Goal: Understand process/instructions: Learn how to perform a task or action

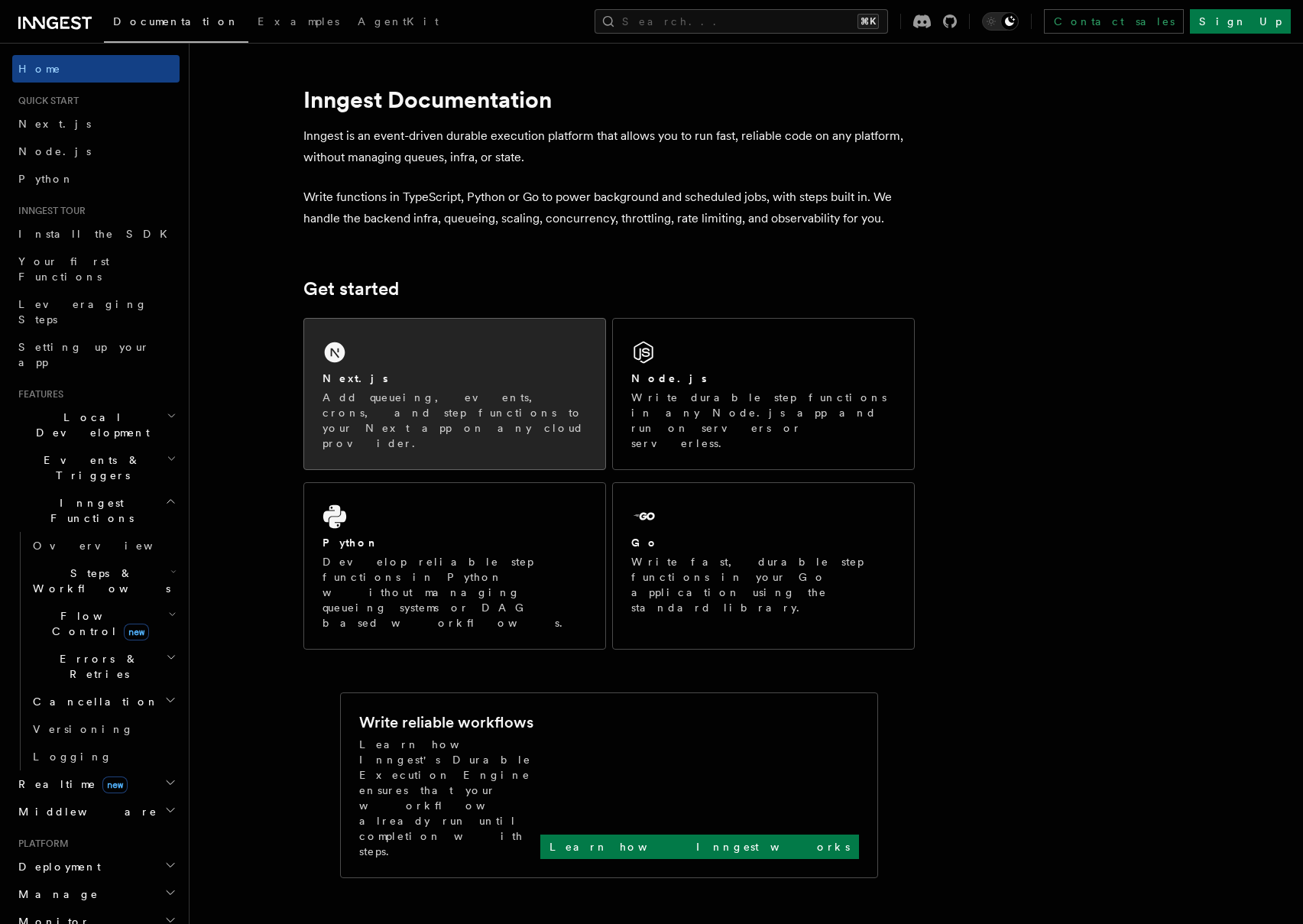
click at [376, 358] on div "Next.js Add queueing, events, crons, and step functions to your Next app on any…" at bounding box center [454, 394] width 301 height 151
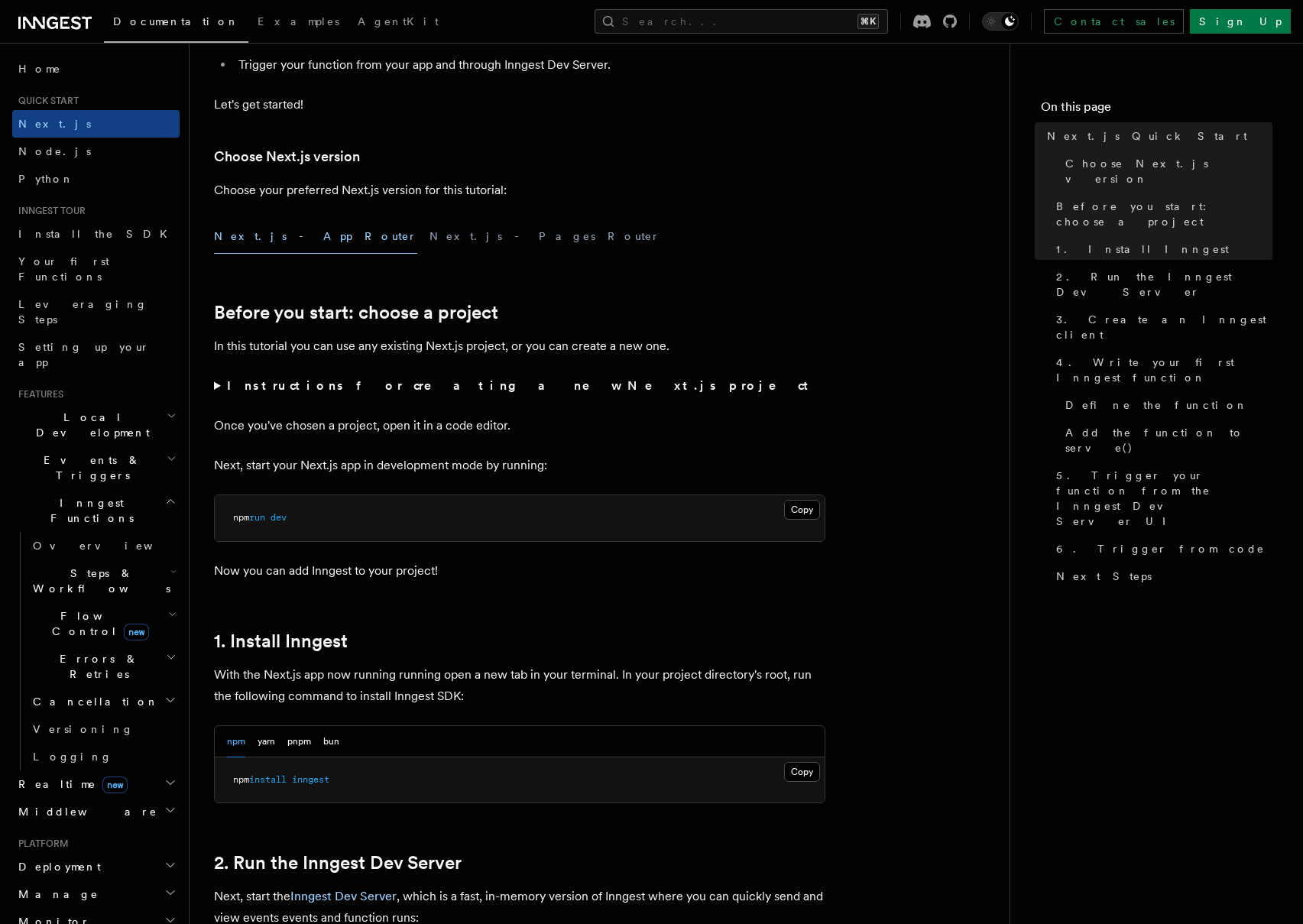
scroll to position [586, 0]
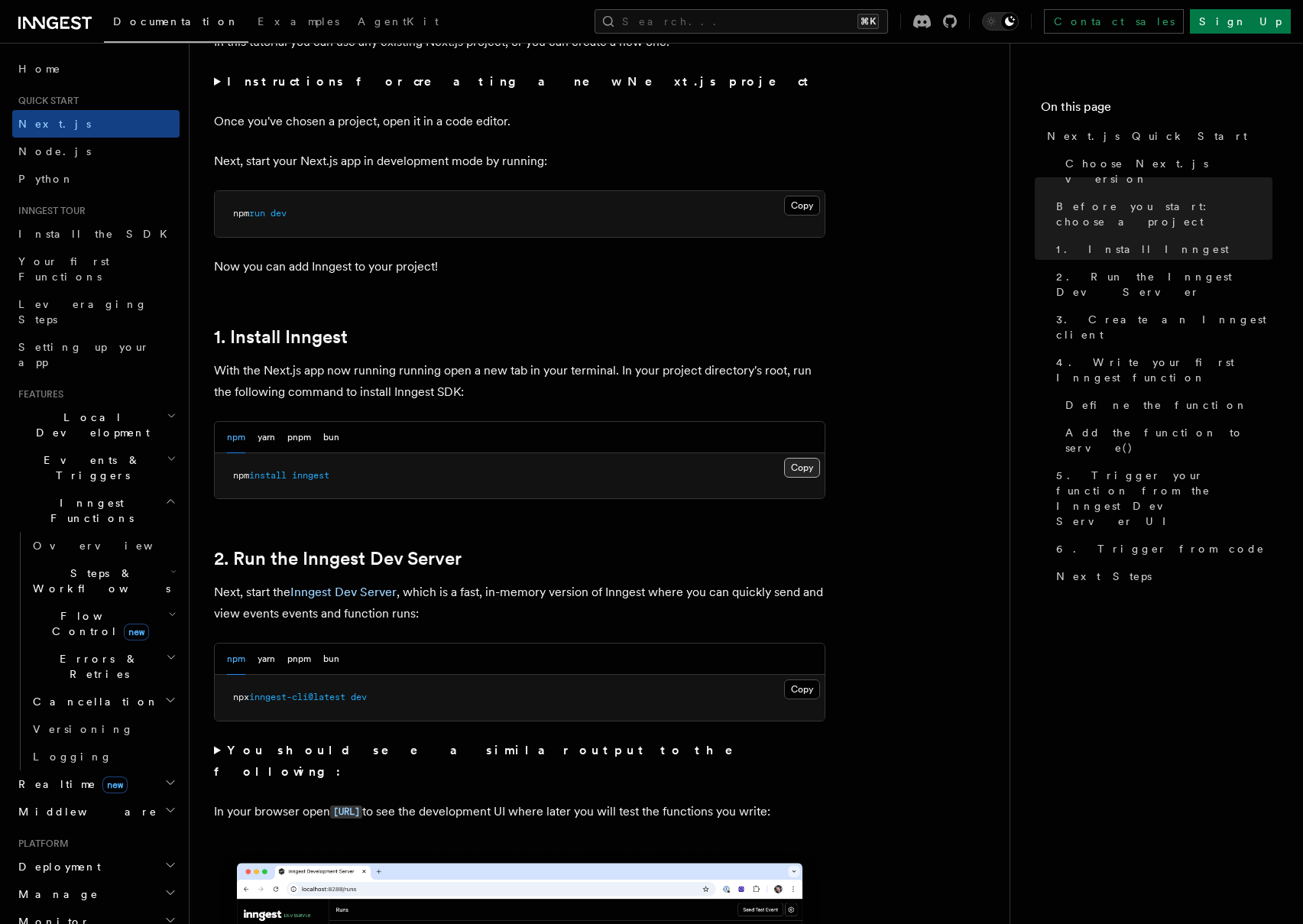
click at [796, 466] on button "Copy Copied" at bounding box center [802, 468] width 36 height 20
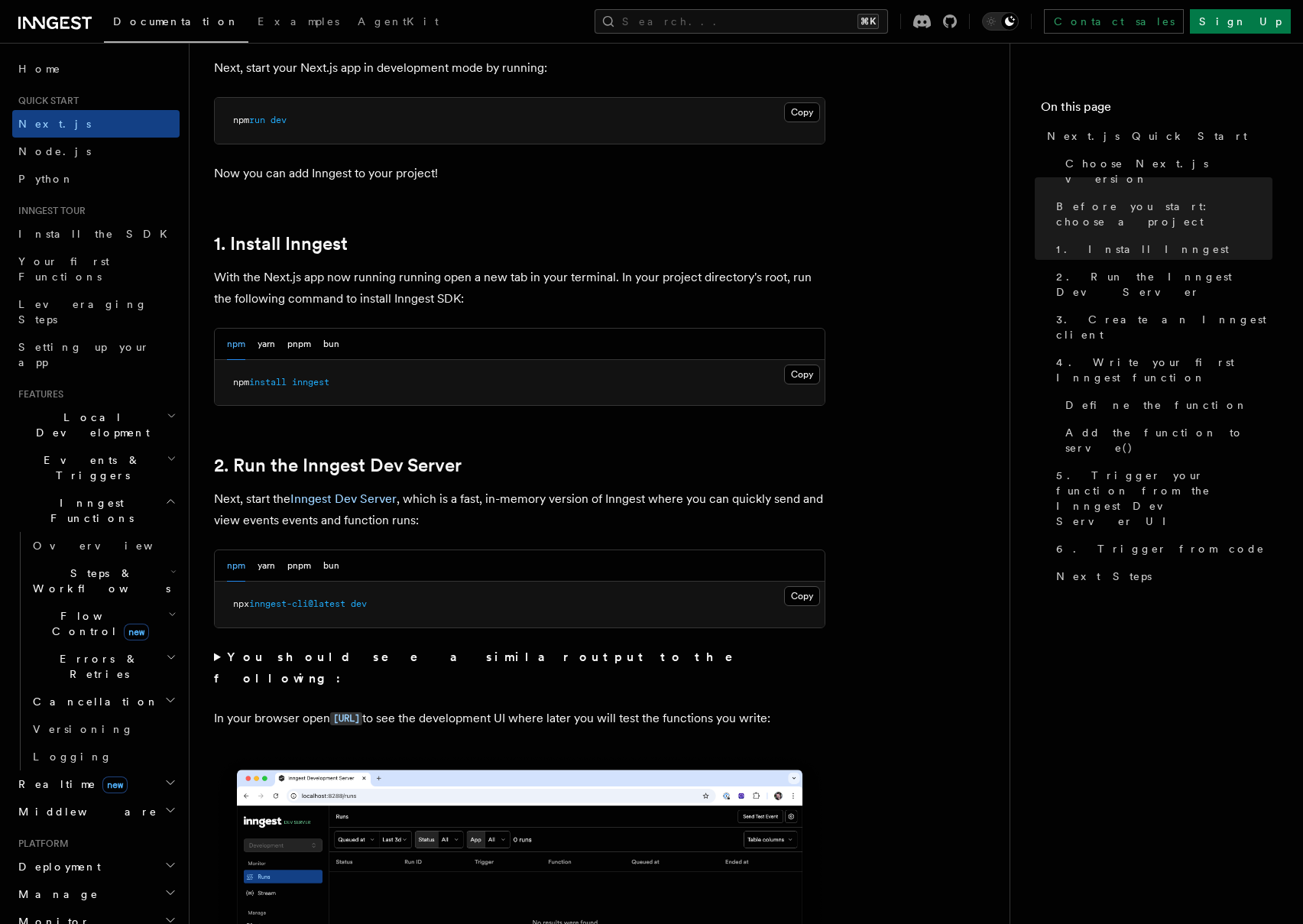
scroll to position [710, 0]
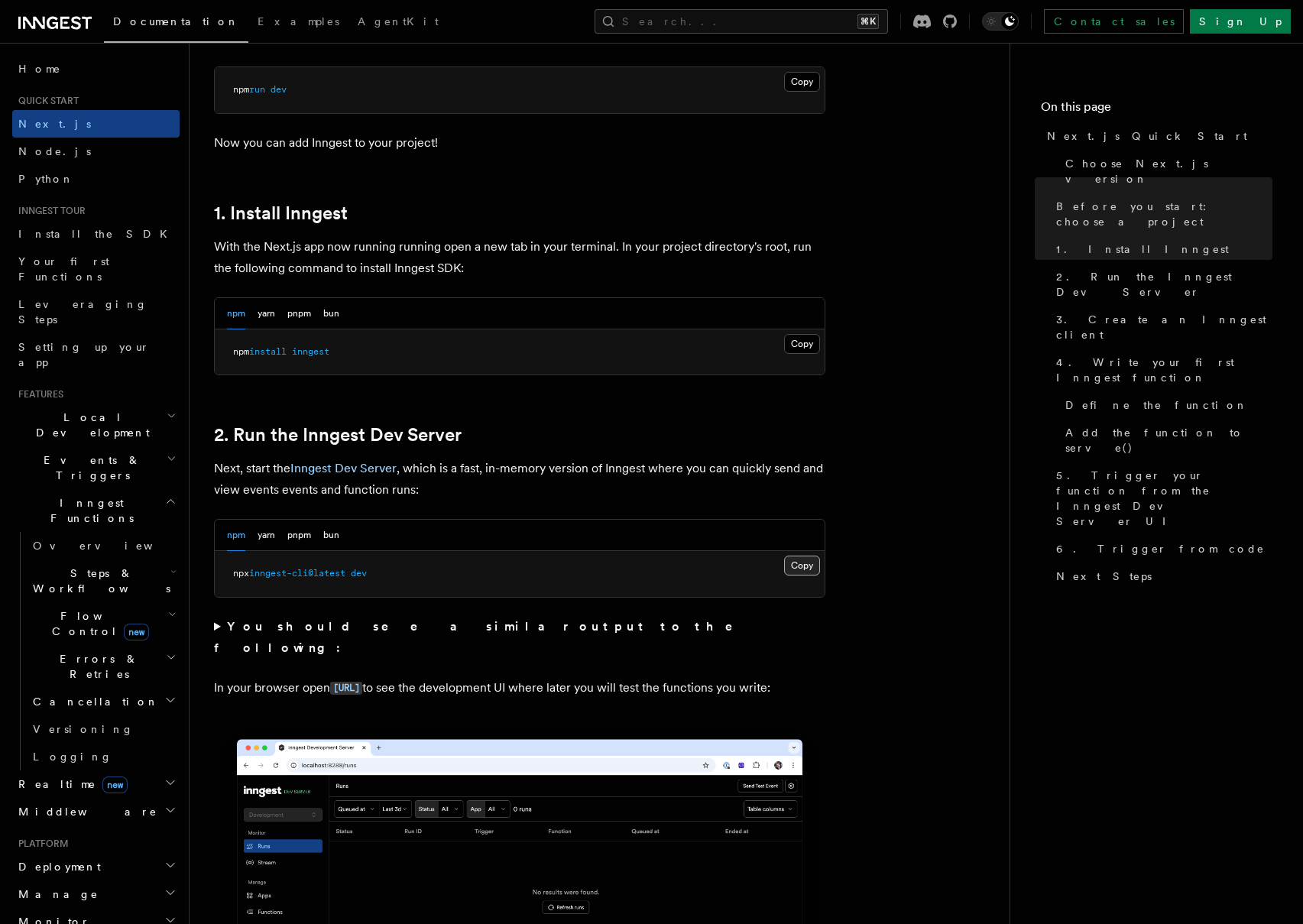
click at [802, 568] on button "Copy Copied" at bounding box center [802, 566] width 36 height 20
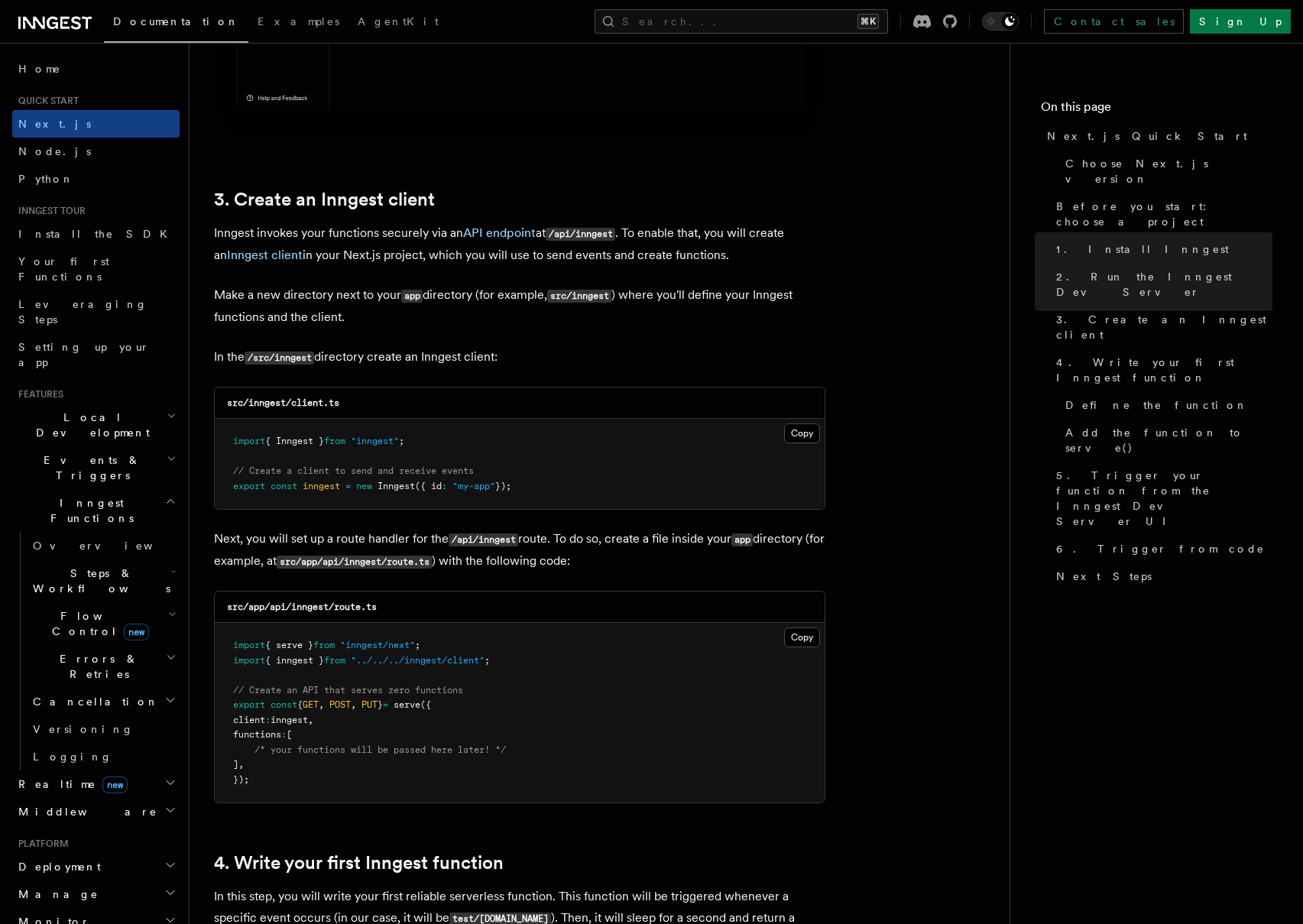
scroll to position [1679, 0]
click at [797, 433] on button "Copy Copied" at bounding box center [802, 433] width 36 height 20
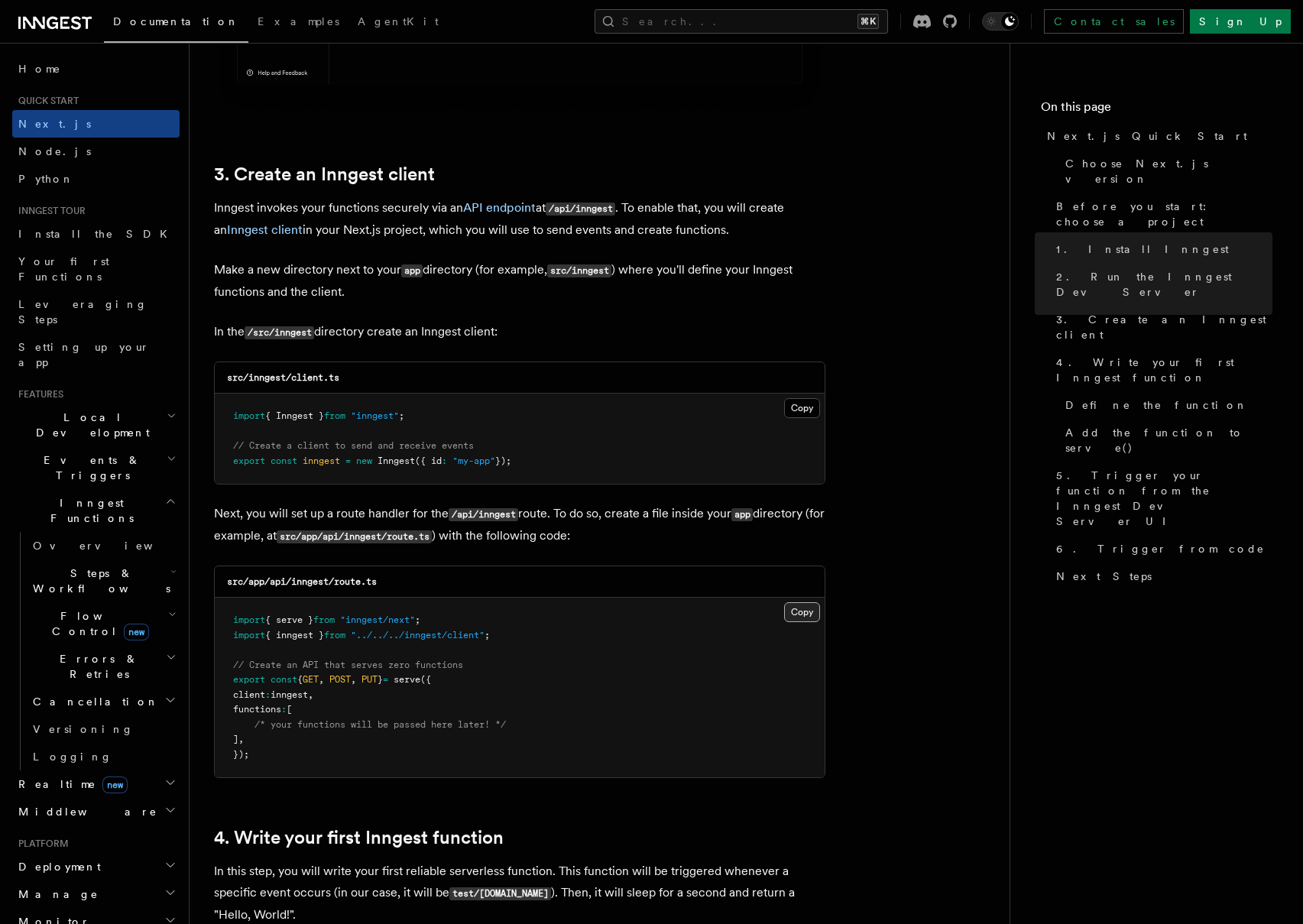
scroll to position [1705, 0]
click at [795, 609] on button "Copy Copied" at bounding box center [802, 610] width 36 height 20
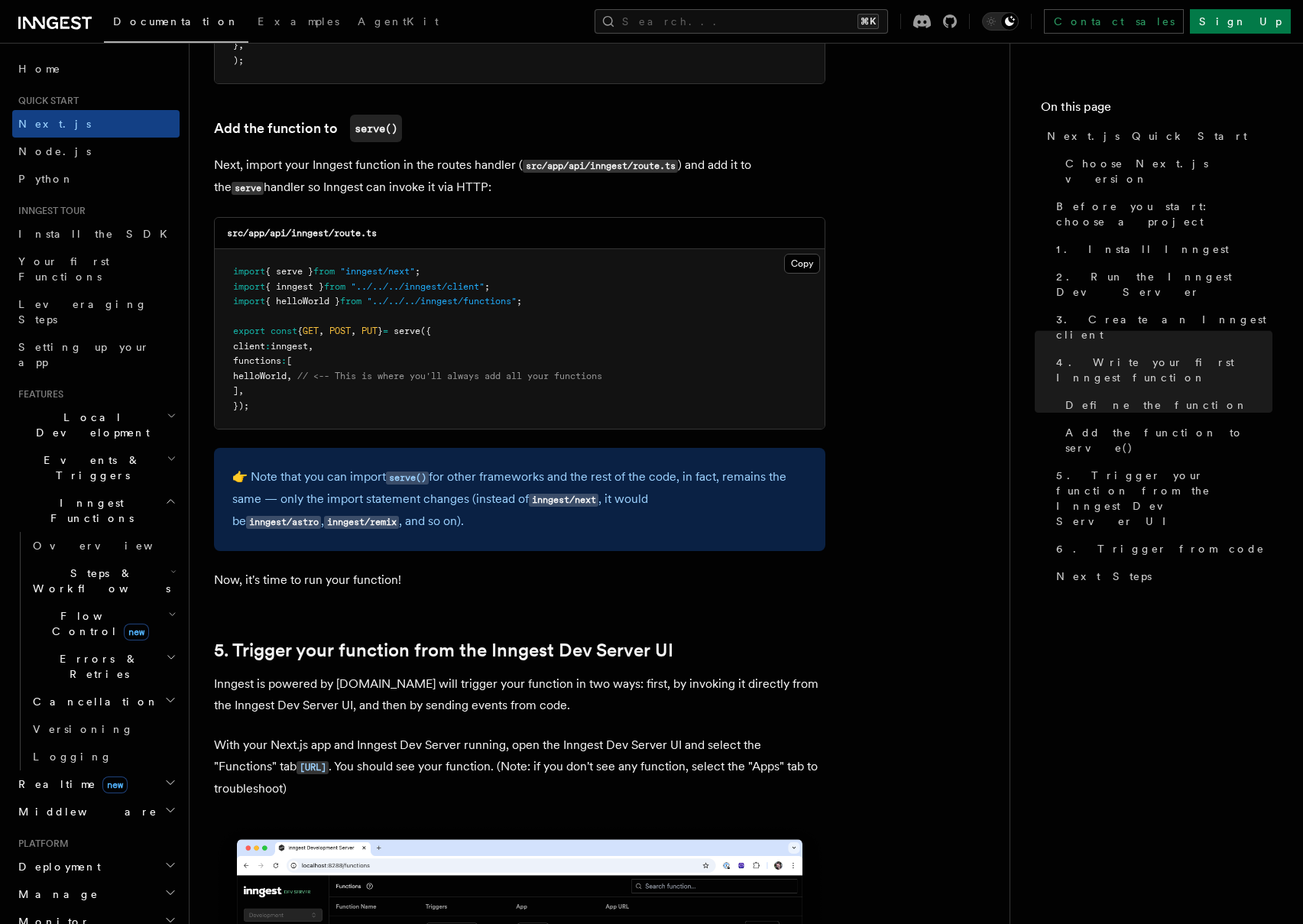
scroll to position [2422, 0]
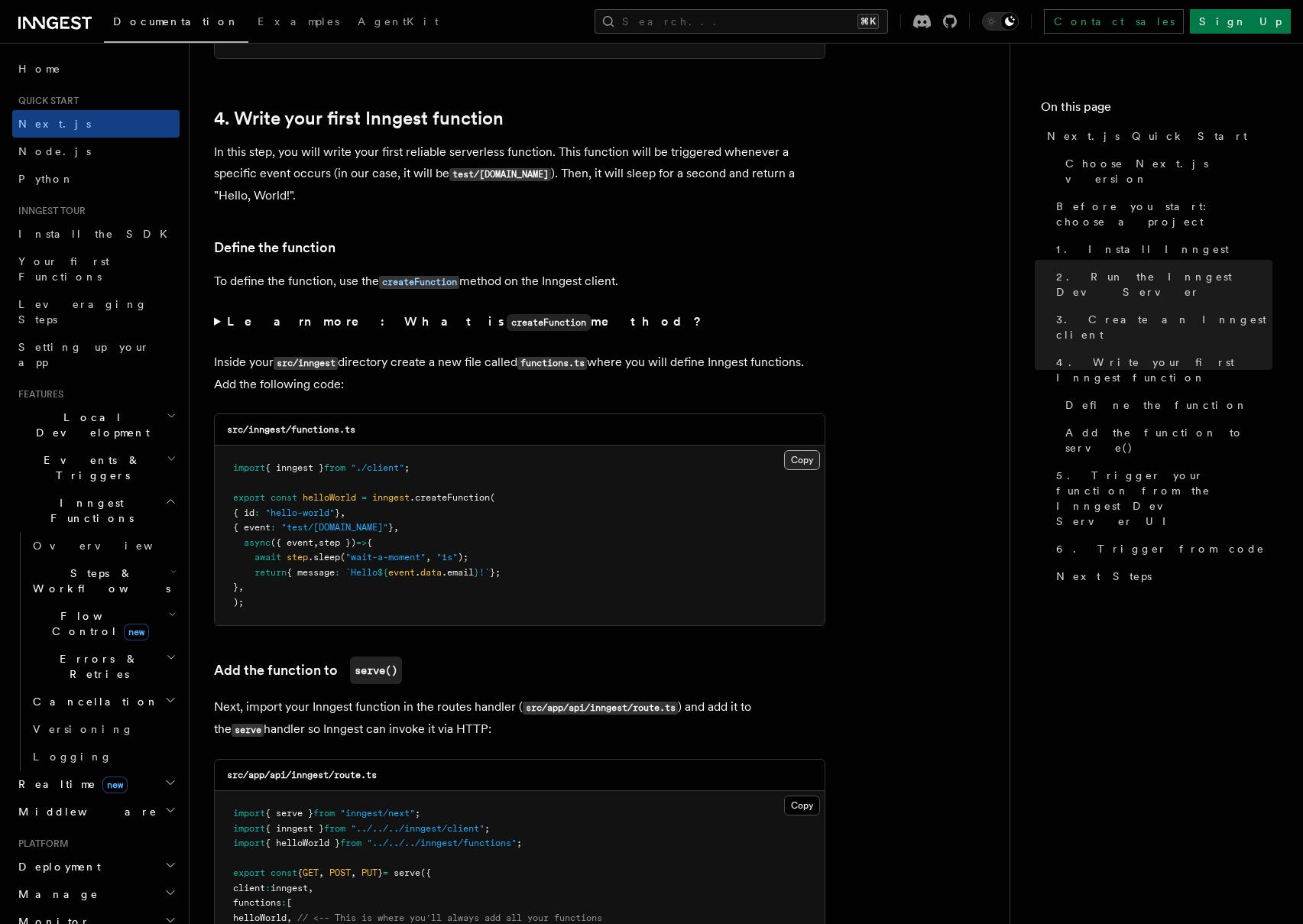
click at [805, 457] on button "Copy Copied" at bounding box center [802, 460] width 36 height 20
